Goal: Task Accomplishment & Management: Use online tool/utility

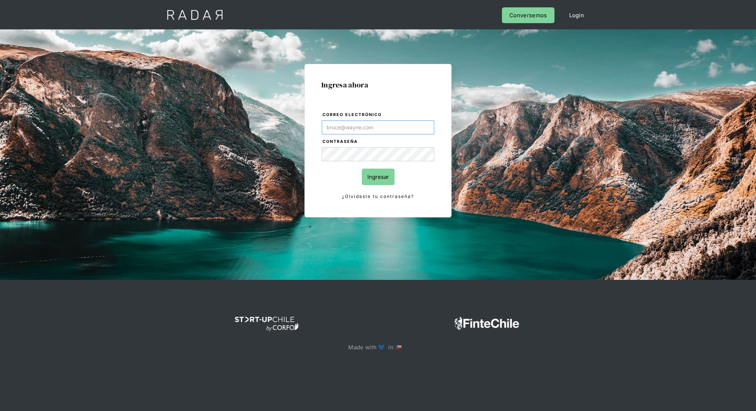
click at [403, 124] on input "Correo electrónico" at bounding box center [378, 128] width 113 height 14
click at [343, 128] on input "Correo electrónico" at bounding box center [378, 128] width 113 height 14
type input "[EMAIL_ADDRESS][DOMAIN_NAME]"
click at [378, 180] on input "Ingresar" at bounding box center [378, 177] width 33 height 17
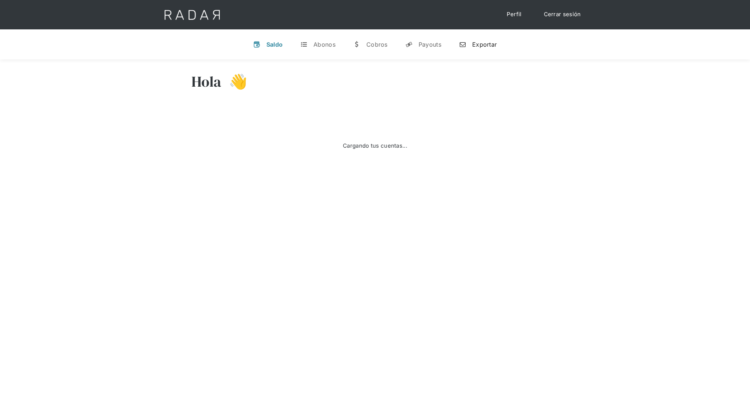
click at [492, 43] on div "Exportar" at bounding box center [484, 44] width 25 height 7
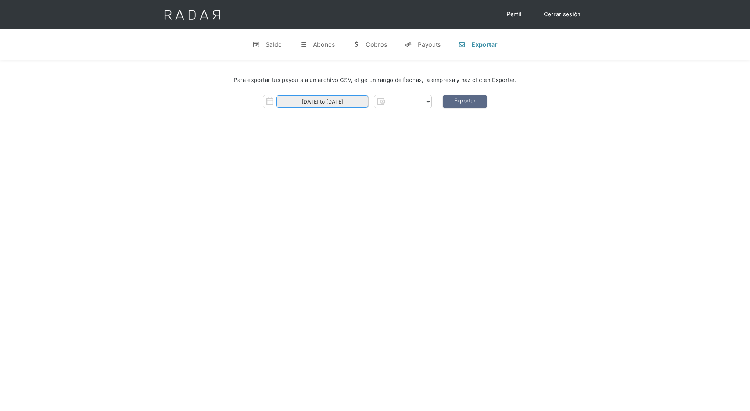
click at [349, 99] on input "[DATE] to [DATE]" at bounding box center [322, 102] width 92 height 12
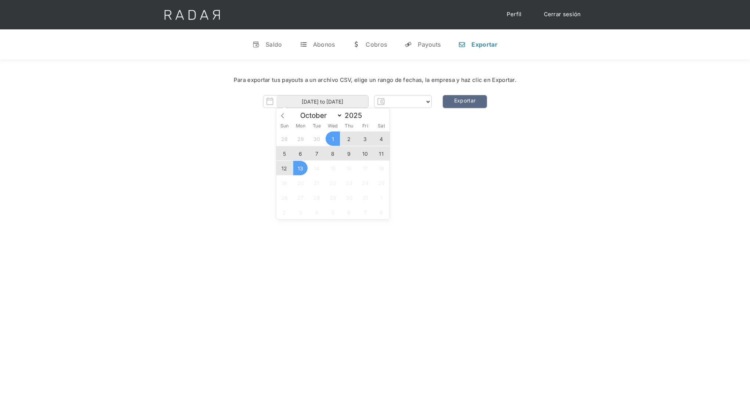
click at [278, 122] on div "Sun Mon Tue Wed Thu Fri Sat" at bounding box center [332, 126] width 113 height 10
click at [281, 117] on icon at bounding box center [282, 115] width 5 height 5
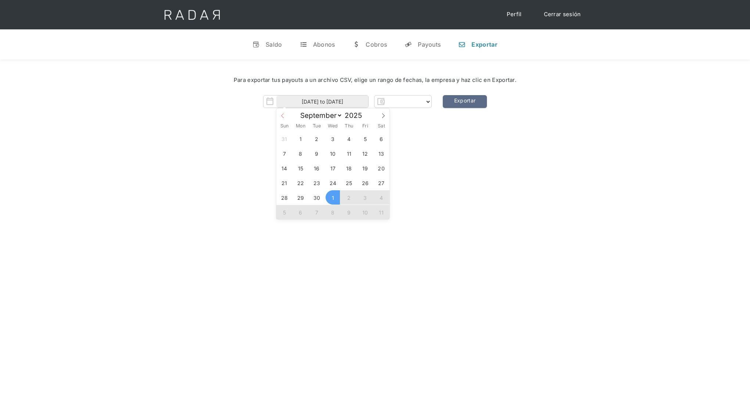
click at [281, 117] on icon at bounding box center [282, 115] width 5 height 5
select select "6"
select select "bamboo-payments"
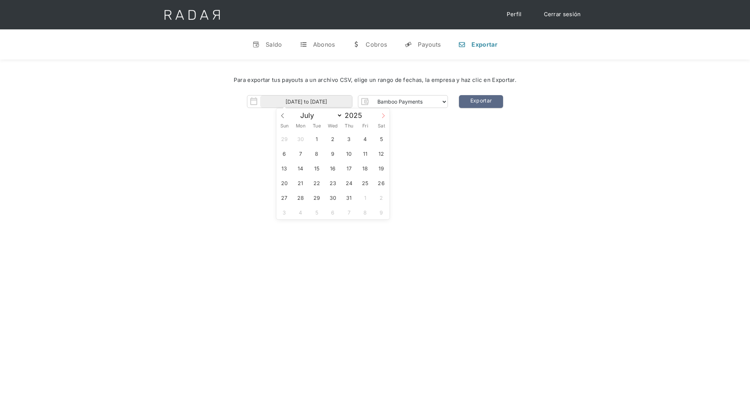
click at [385, 118] on icon at bounding box center [383, 115] width 5 height 5
select select "7"
click at [307, 179] on div "27 28 29 30 31 1 2 3 4 5 6 7 8 9 10 11 12 13 14 15 16 17 18 19 20 21 22 23 24 2…" at bounding box center [332, 175] width 113 height 88
click at [304, 181] on span "18" at bounding box center [300, 183] width 14 height 14
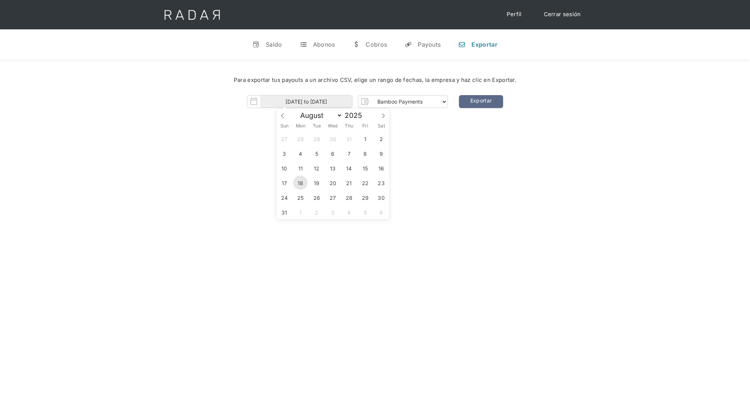
type input "[DATE]"
click at [304, 181] on span "18" at bounding box center [300, 183] width 14 height 14
click at [489, 104] on link "Exportar" at bounding box center [481, 101] width 44 height 13
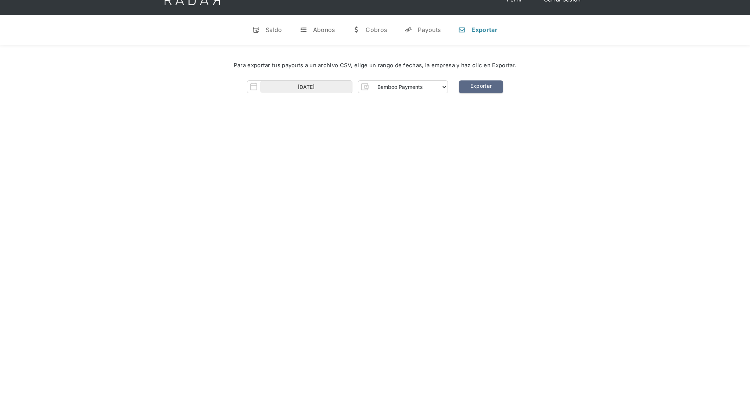
scroll to position [19, 0]
